Goal: Task Accomplishment & Management: Manage account settings

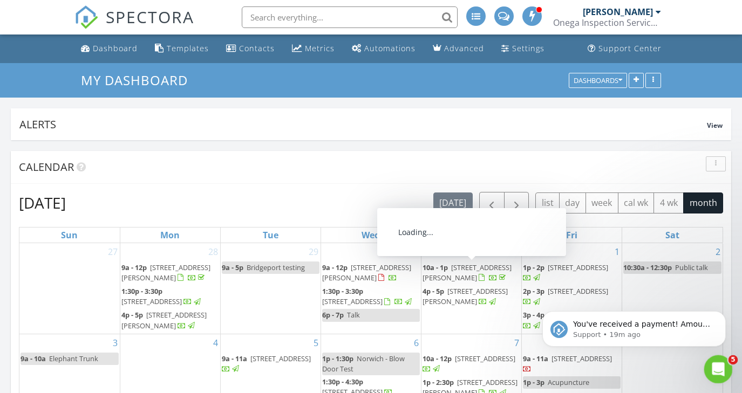
click at [708, 366] on div "Open Intercom Messenger" at bounding box center [717, 368] width 36 height 36
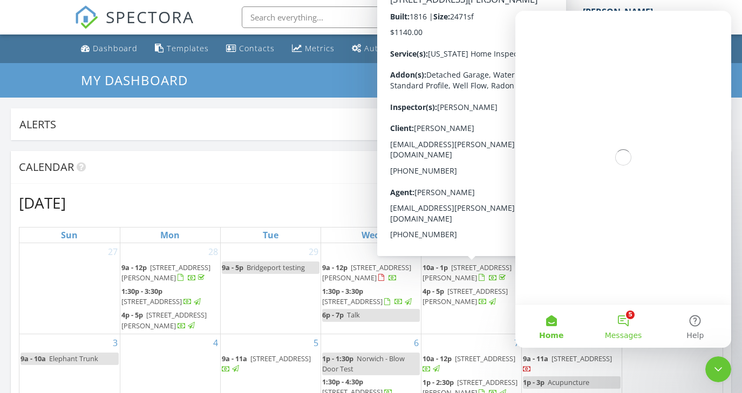
click at [629, 318] on button "5 Messages" at bounding box center [623, 326] width 72 height 43
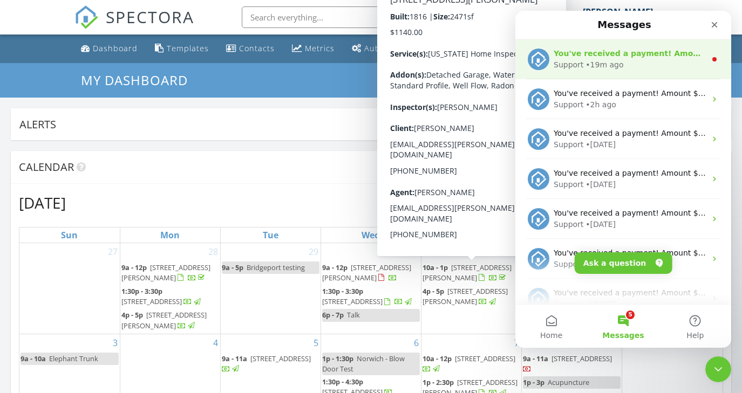
click at [630, 60] on div "Support • 19m ago" at bounding box center [629, 64] width 152 height 11
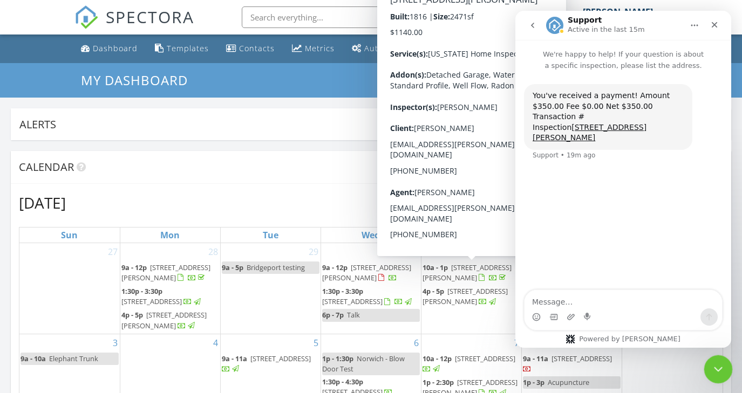
click at [717, 379] on div "Close Intercom Messenger" at bounding box center [716, 368] width 26 height 26
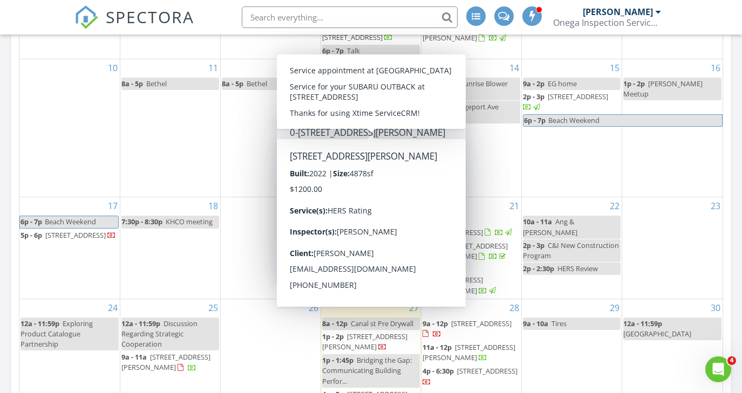
scroll to position [221, 0]
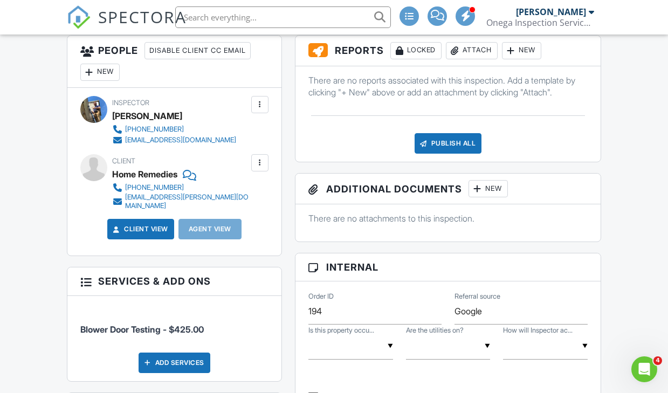
scroll to position [292, 0]
click at [455, 54] on div at bounding box center [455, 51] width 11 height 11
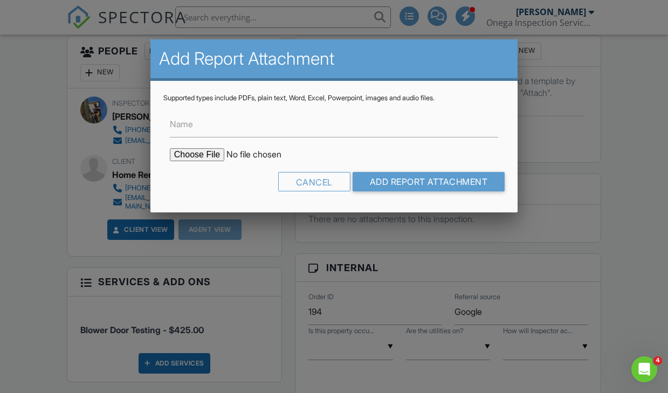
click at [203, 158] on input "file" at bounding box center [261, 154] width 183 height 13
type input "C:\fakepath\Certificate 31 Judd St.pdf"
click at [231, 132] on input "Name" at bounding box center [334, 124] width 328 height 26
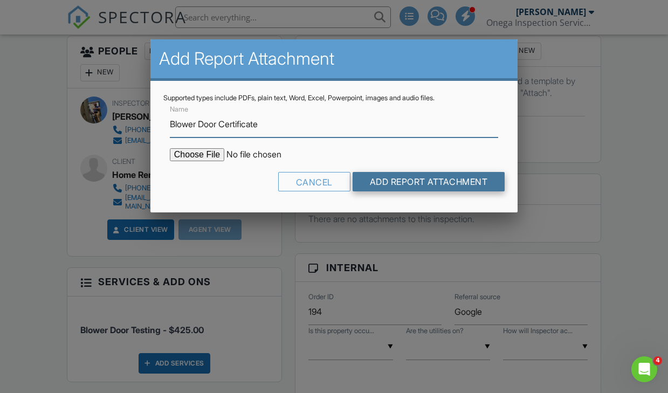
type input "Blower Door Certificate"
click at [394, 180] on input "Add Report Attachment" at bounding box center [429, 181] width 153 height 19
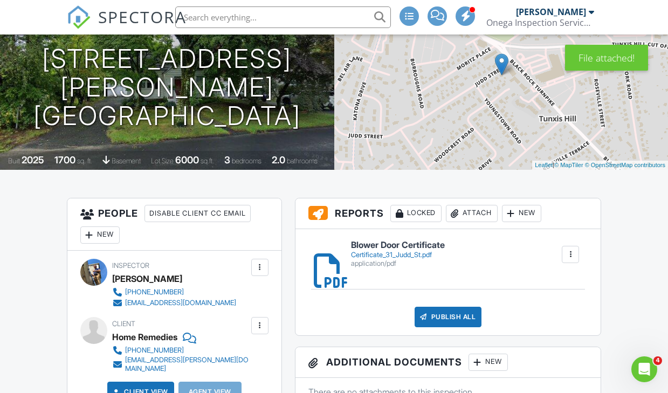
click at [439, 312] on div "Publish All" at bounding box center [448, 317] width 67 height 20
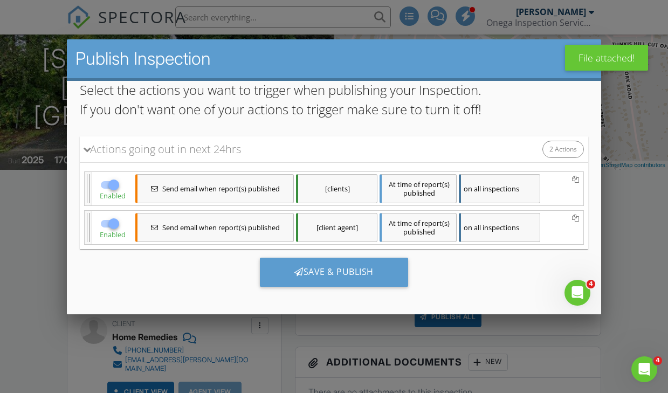
scroll to position [2, 0]
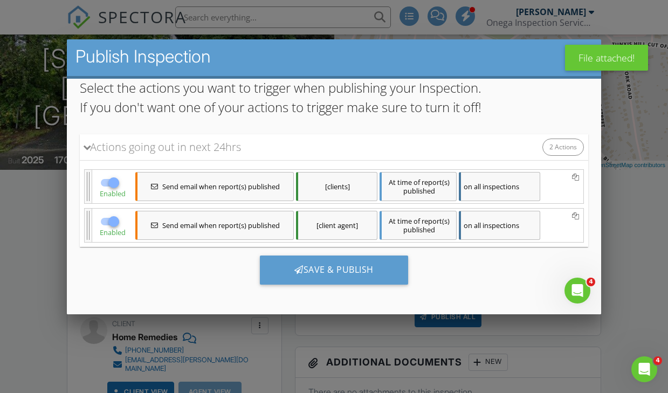
click at [104, 219] on div at bounding box center [113, 221] width 18 height 18
checkbox input "false"
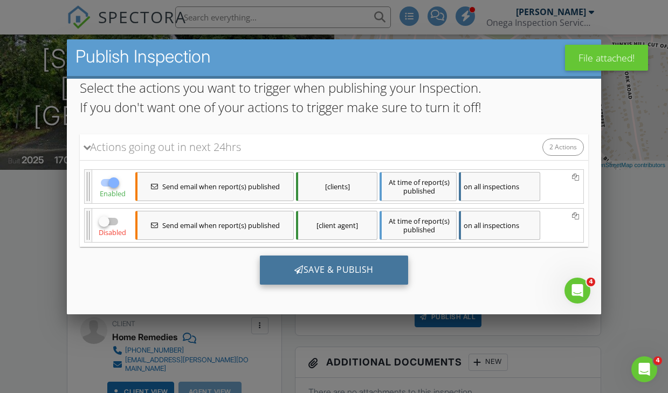
click at [283, 267] on div "Save & Publish" at bounding box center [333, 269] width 148 height 29
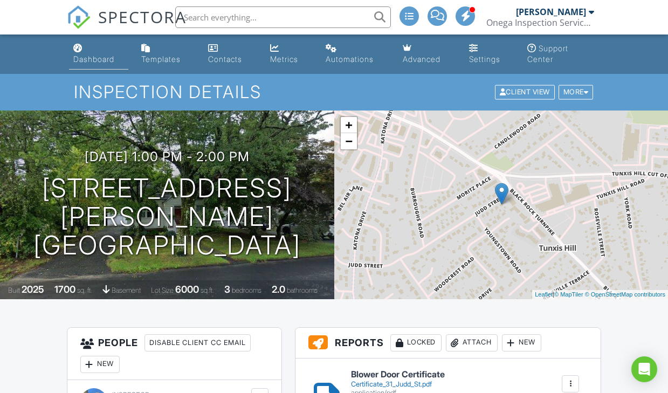
click at [91, 60] on div "Dashboard" at bounding box center [93, 58] width 41 height 9
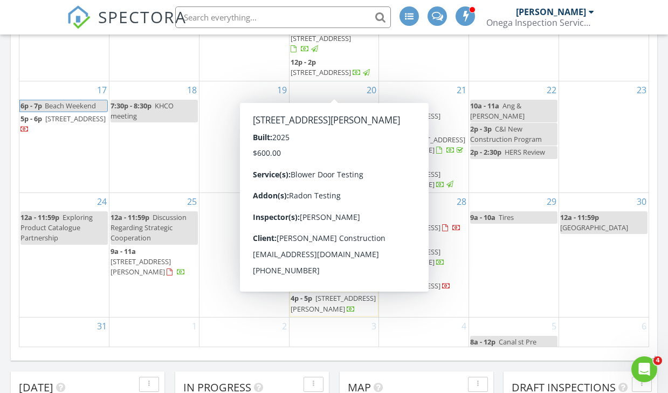
scroll to position [204, 0]
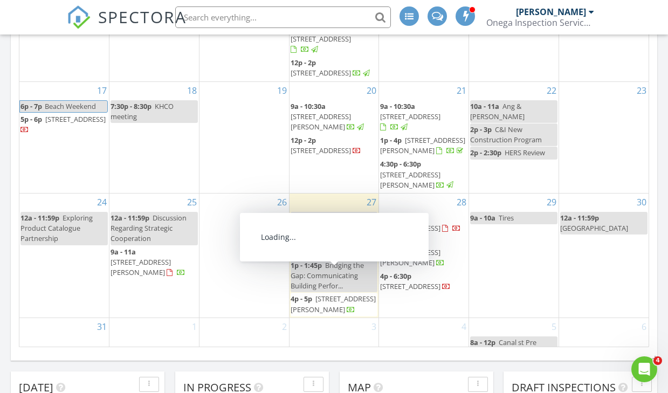
click at [324, 294] on span "39 Church Hill Rd, New Milford 06776" at bounding box center [333, 304] width 85 height 20
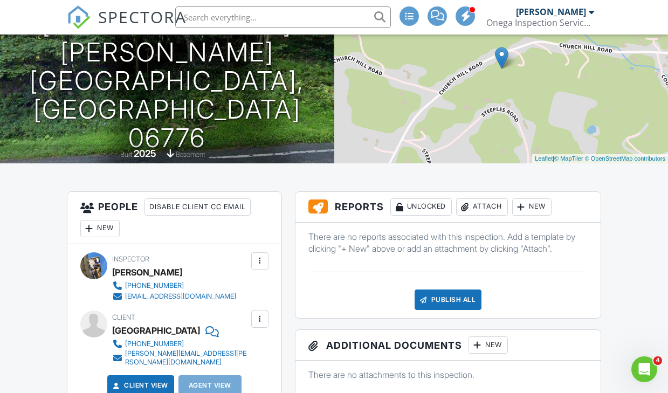
scroll to position [137, 0]
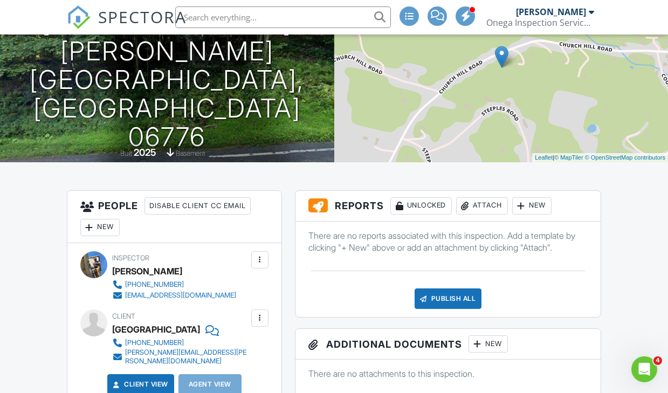
click at [479, 211] on div "Attach" at bounding box center [482, 205] width 52 height 17
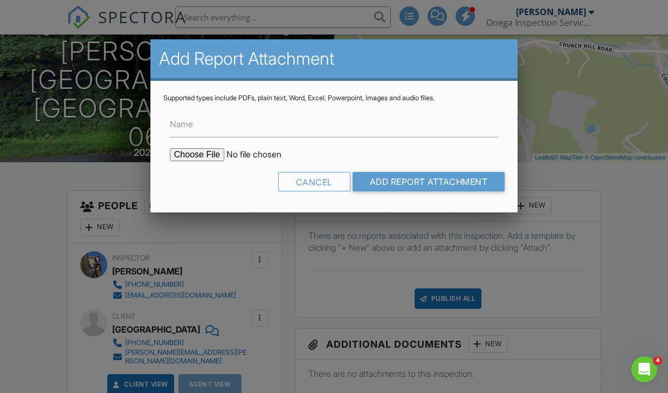
click at [205, 156] on input "file" at bounding box center [261, 154] width 183 height 13
type input "C:\fakepath\Certificate 39 Church Hill.pdf"
click at [204, 136] on input "Name" at bounding box center [334, 124] width 328 height 26
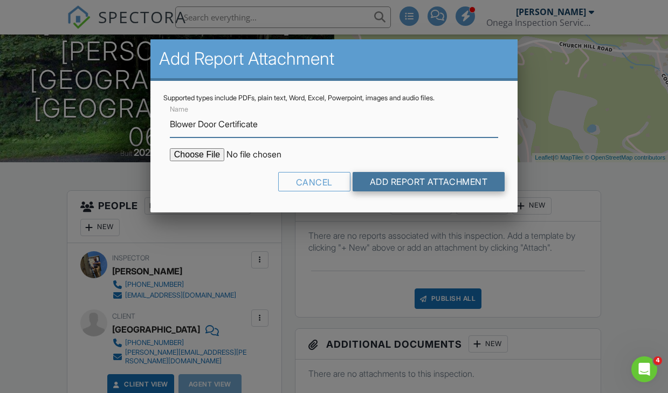
type input "Blower Door Certificate"
click at [392, 180] on input "Add Report Attachment" at bounding box center [429, 181] width 153 height 19
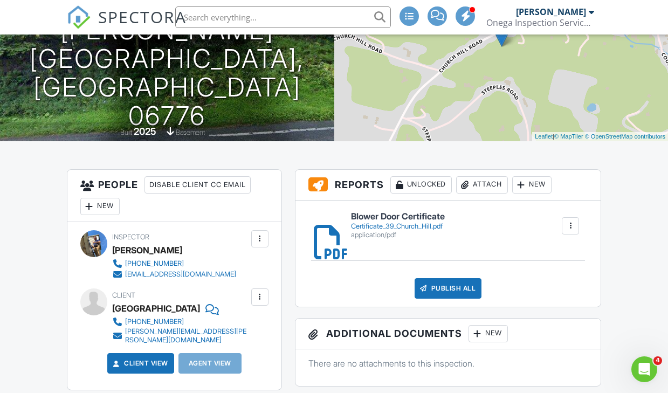
scroll to position [171, 0]
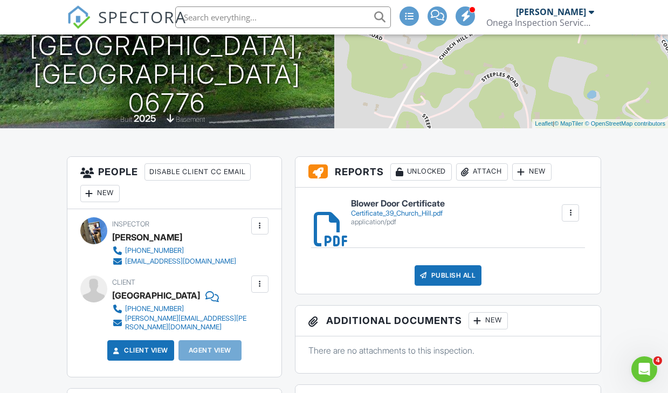
click at [436, 270] on div "Publish All" at bounding box center [448, 275] width 67 height 20
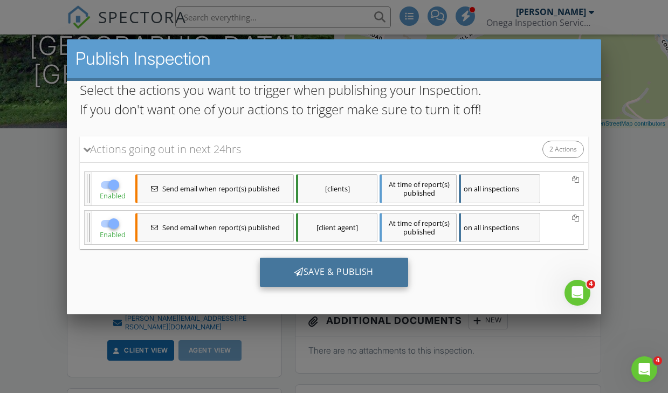
scroll to position [63, 0]
click at [370, 260] on div "Save & Publish" at bounding box center [333, 271] width 148 height 29
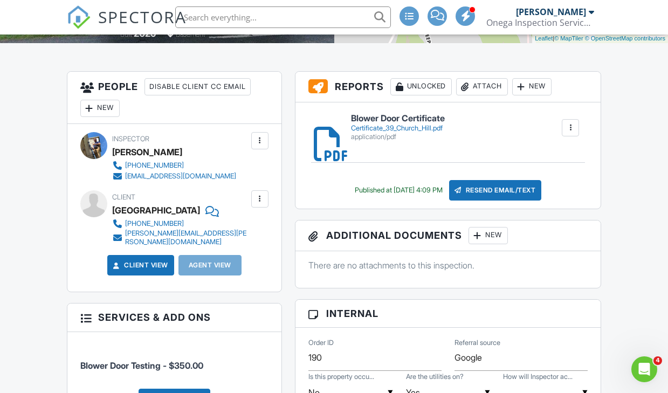
scroll to position [256, 0]
